Goal: Understand process/instructions: Learn how to perform a task or action

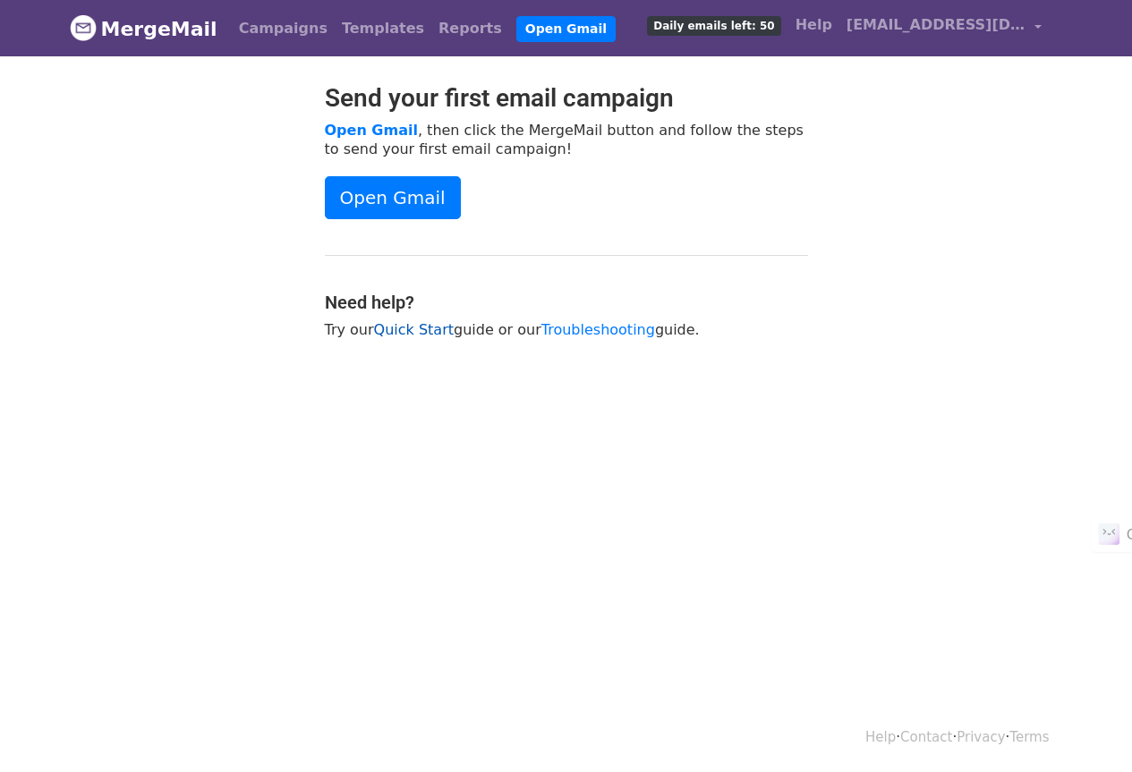
click at [412, 333] on link "Quick Start" at bounding box center [414, 329] width 80 height 17
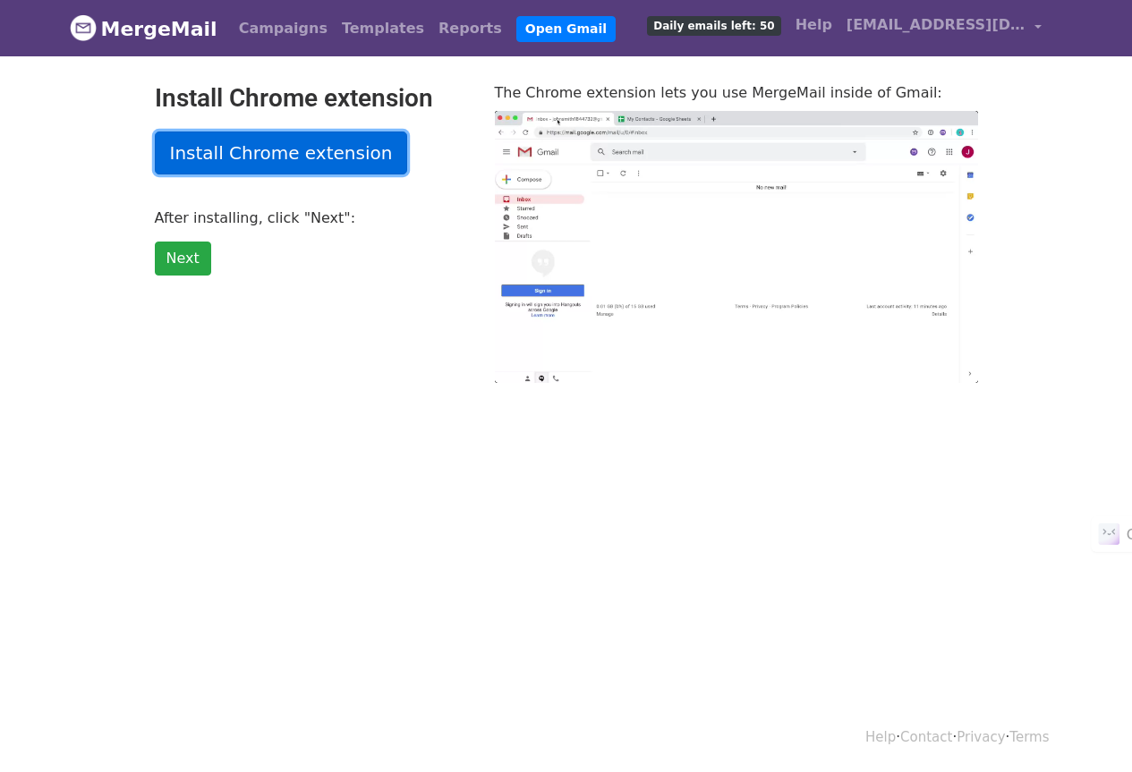
click at [291, 149] on link "Install Chrome extension" at bounding box center [281, 153] width 253 height 43
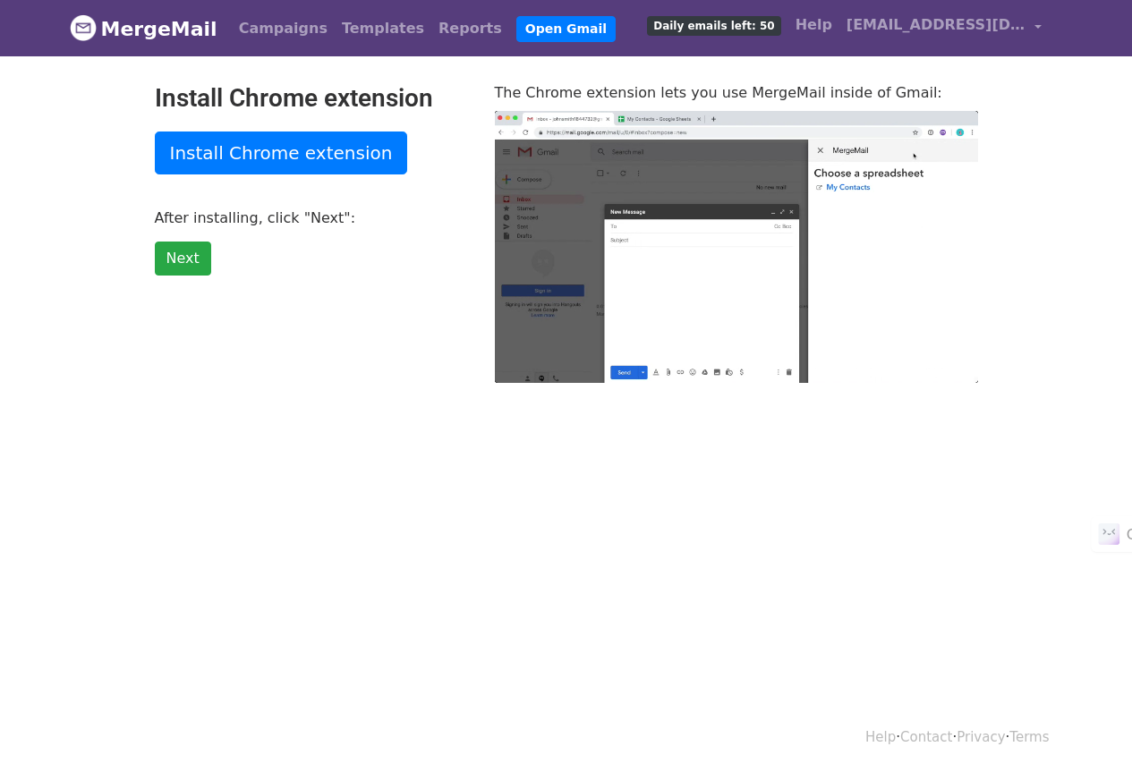
click at [152, 245] on div "Install Chrome extension Install Chrome extension After installing, click "Next…" at bounding box center [311, 233] width 340 height 300
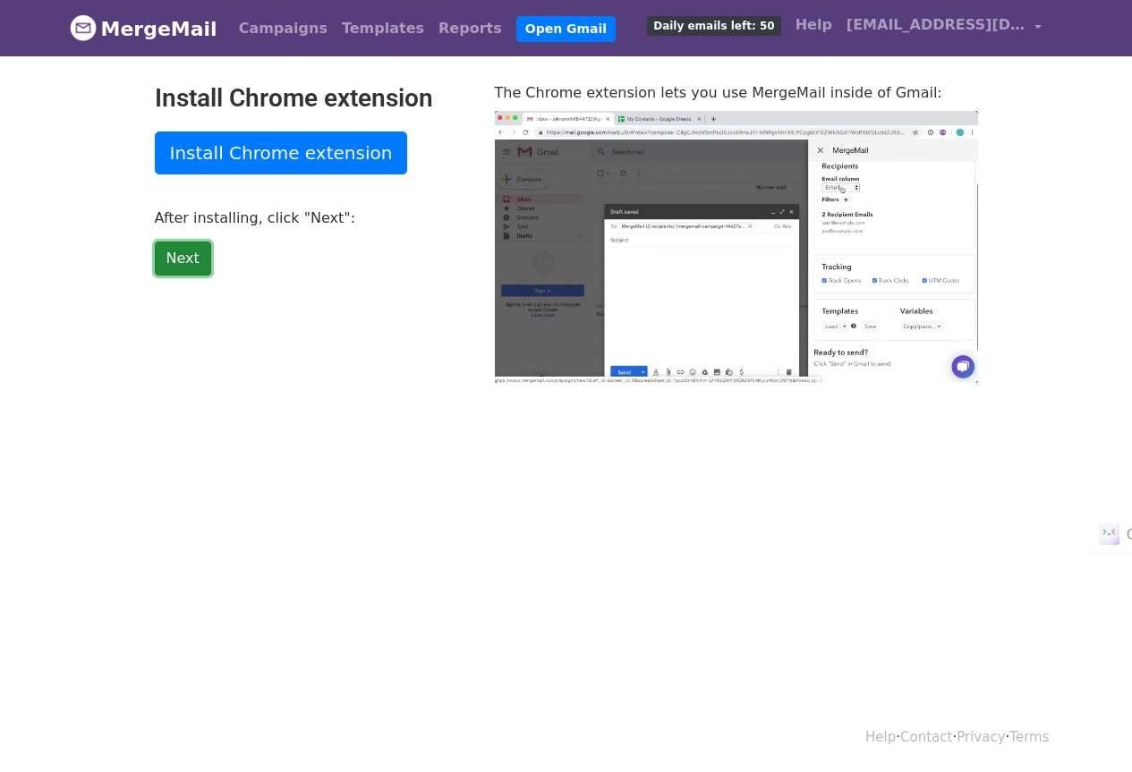
click at [184, 257] on link "Next" at bounding box center [183, 259] width 56 height 34
type input "95.24"
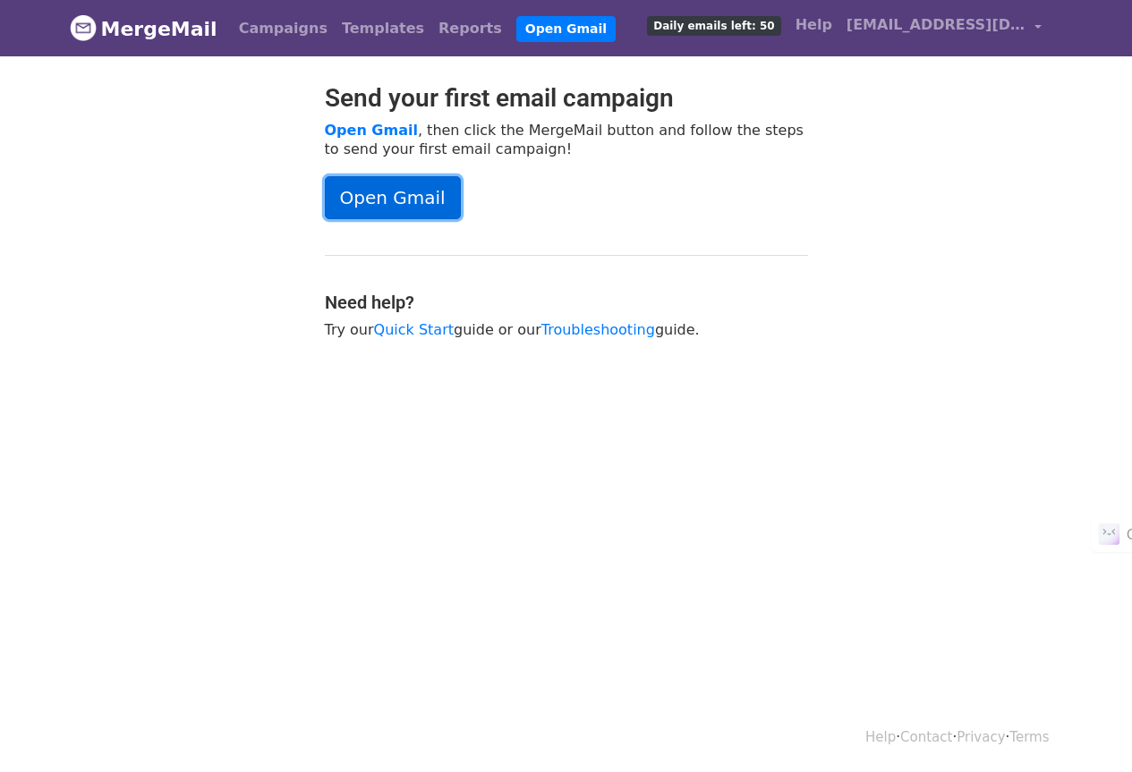
click at [369, 201] on link "Open Gmail" at bounding box center [393, 197] width 136 height 43
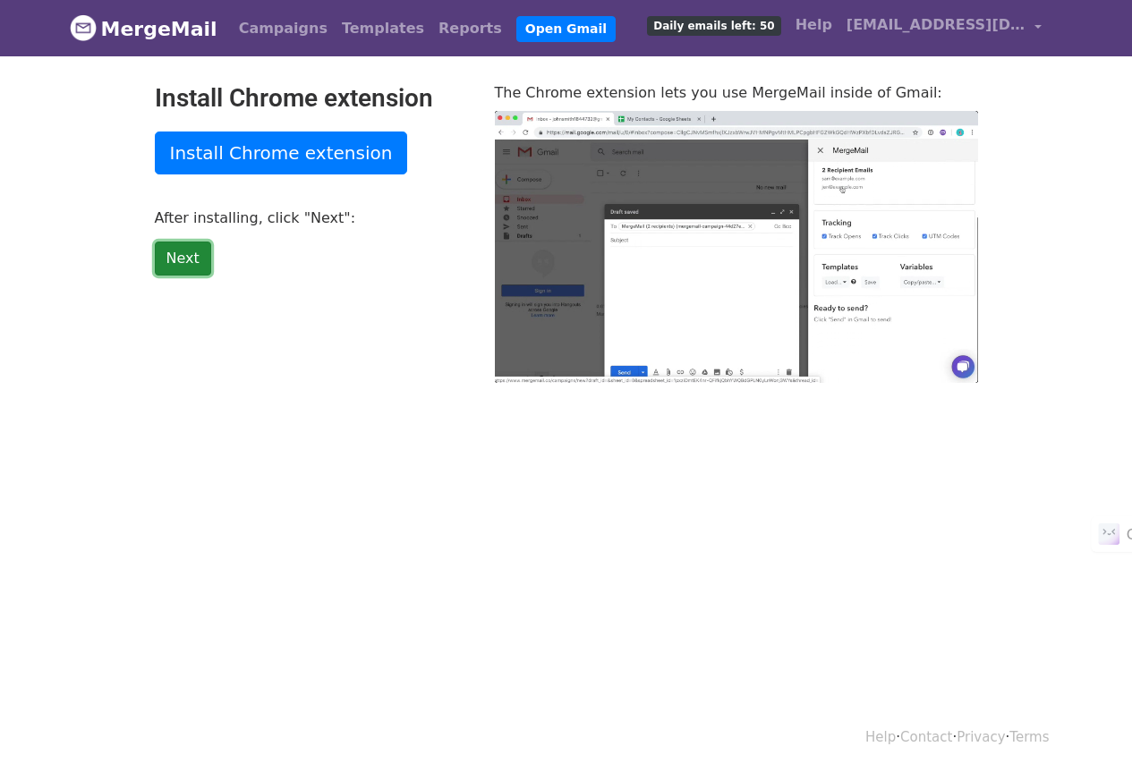
click at [179, 262] on link "Next" at bounding box center [183, 259] width 56 height 34
type input "7.38"
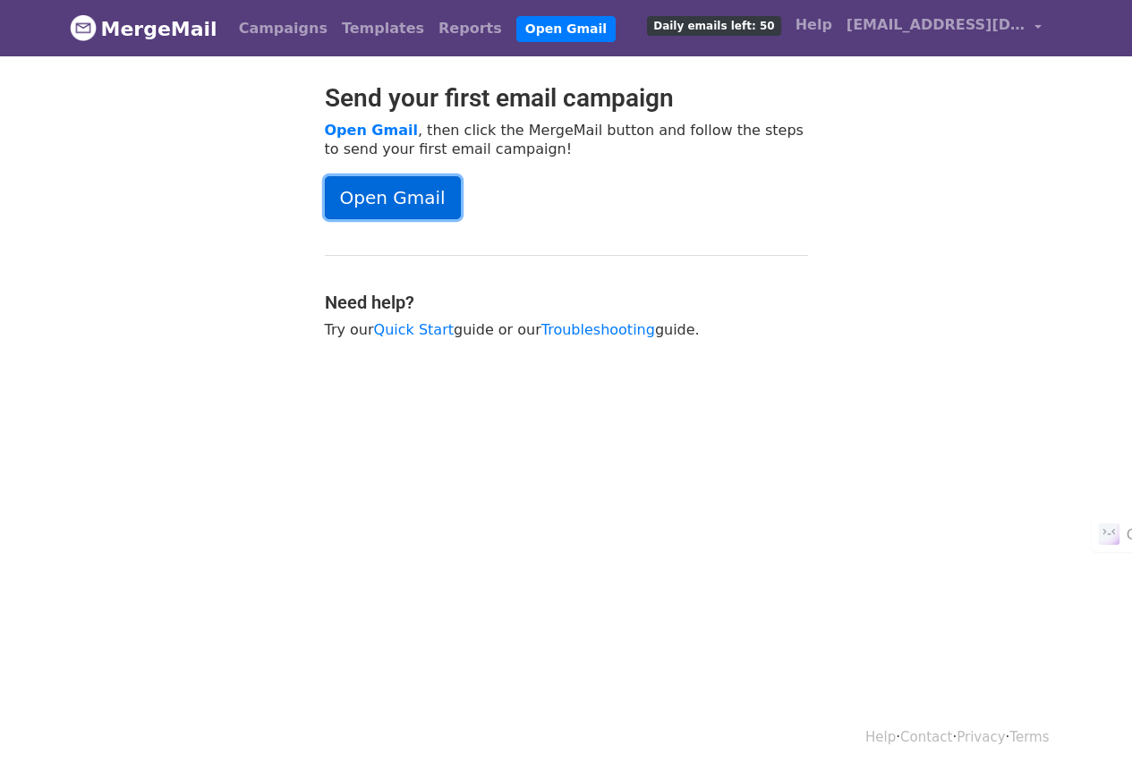
click at [430, 207] on link "Open Gmail" at bounding box center [393, 197] width 136 height 43
click at [361, 31] on link "Templates" at bounding box center [383, 29] width 97 height 36
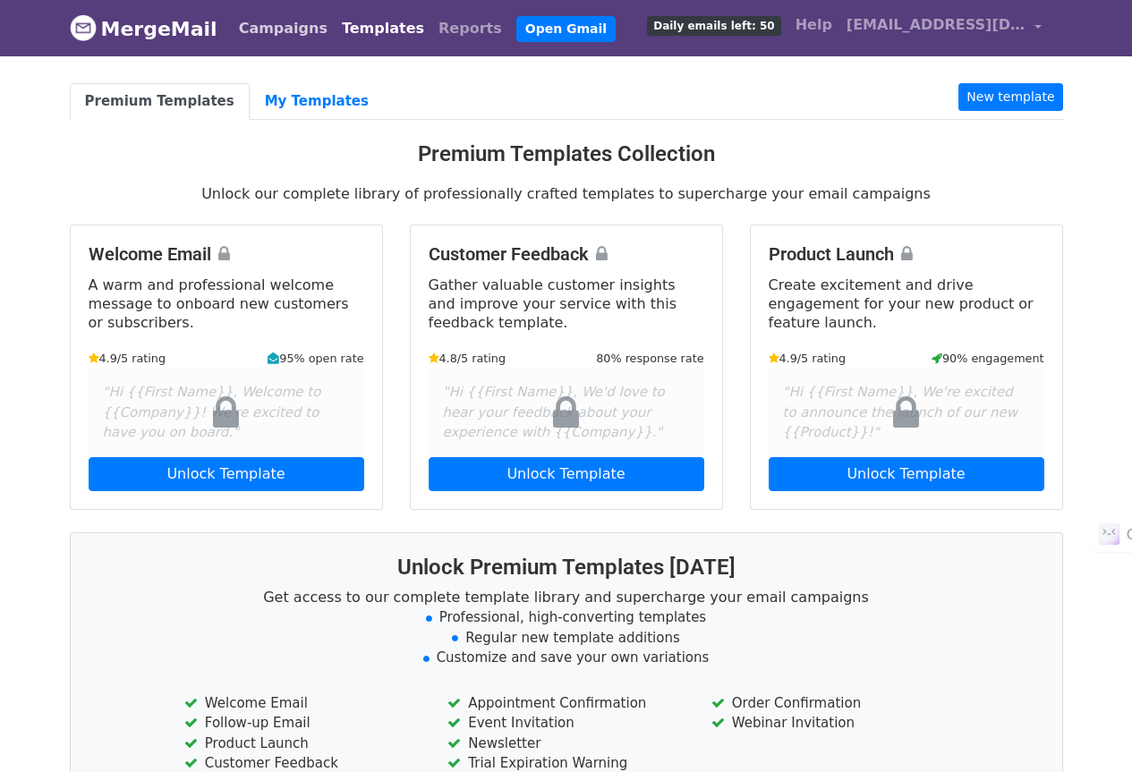
click at [288, 34] on link "Campaigns" at bounding box center [283, 29] width 103 height 36
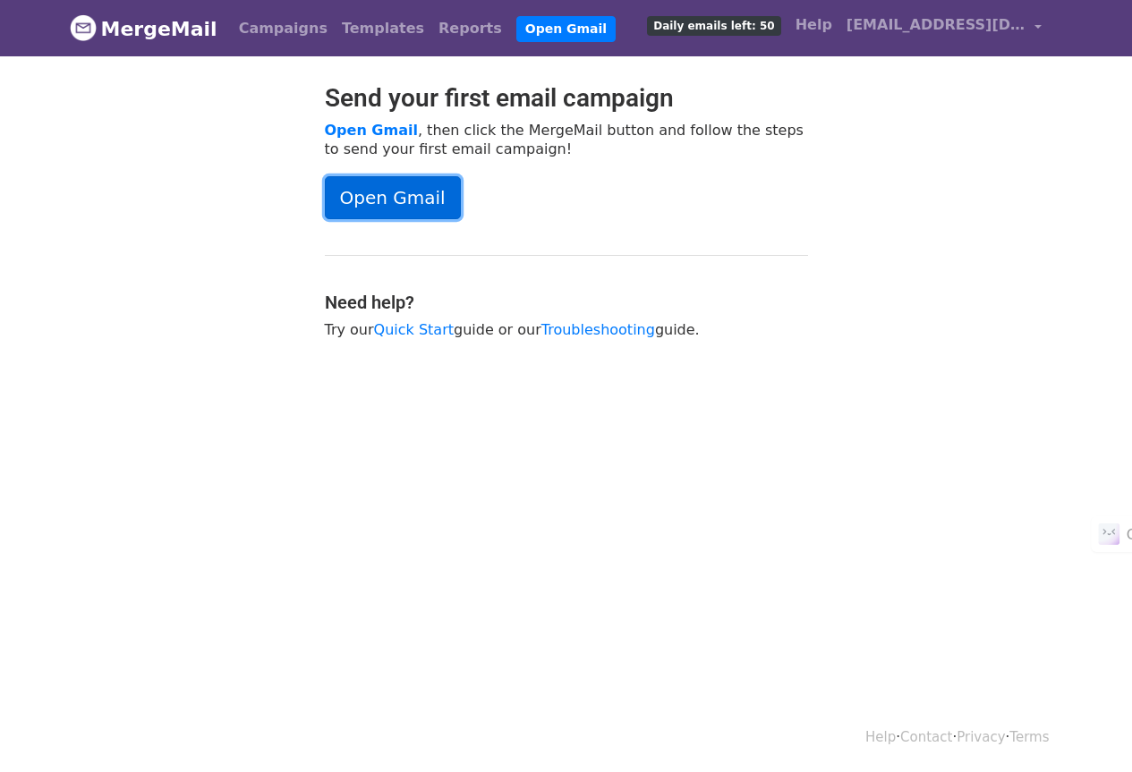
click at [369, 200] on link "Open Gmail" at bounding box center [393, 197] width 136 height 43
